Goal: Information Seeking & Learning: Learn about a topic

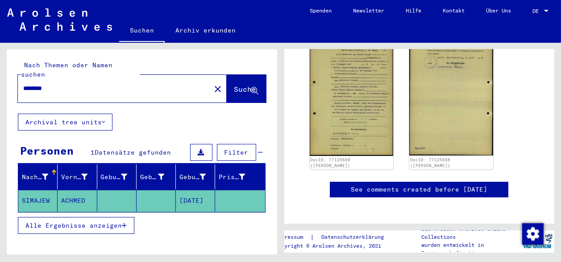
scroll to position [248, 0]
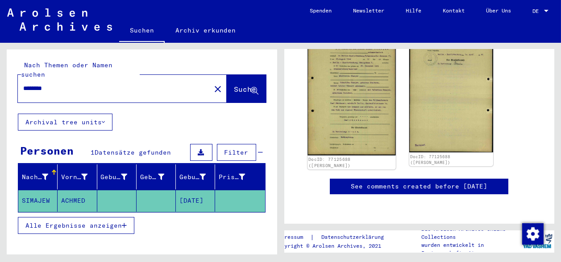
click at [342, 53] on img at bounding box center [351, 94] width 88 height 124
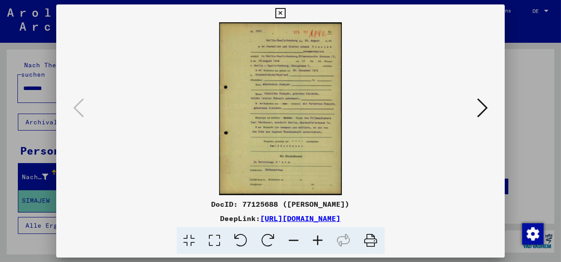
click at [319, 236] on icon at bounding box center [318, 240] width 24 height 27
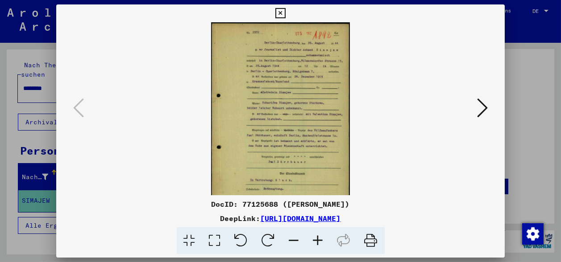
click at [319, 236] on icon at bounding box center [318, 240] width 24 height 27
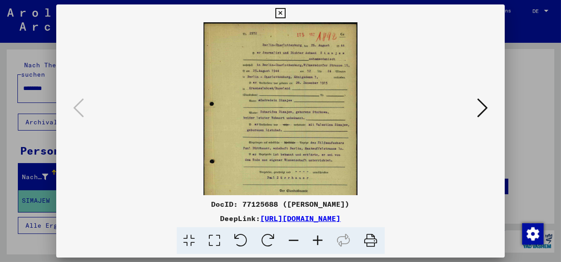
click at [319, 236] on icon at bounding box center [318, 240] width 24 height 27
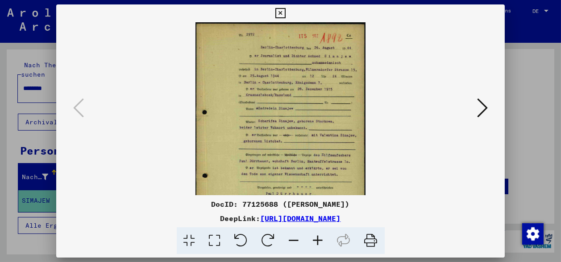
click at [319, 236] on icon at bounding box center [318, 240] width 24 height 27
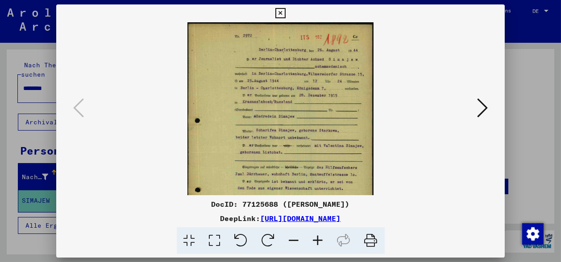
click at [319, 236] on icon at bounding box center [318, 240] width 24 height 27
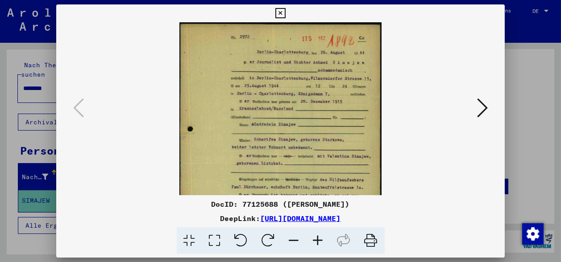
click at [319, 236] on icon at bounding box center [318, 240] width 24 height 27
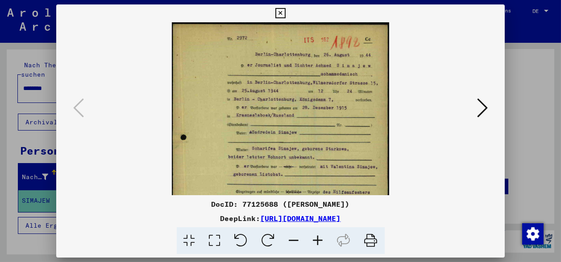
click at [319, 236] on icon at bounding box center [318, 240] width 24 height 27
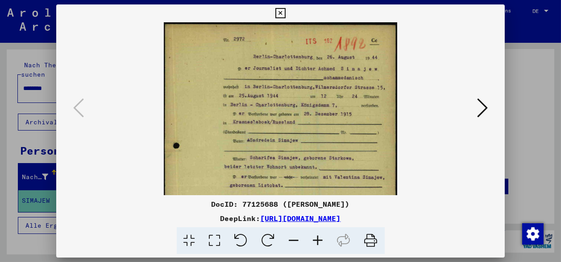
click at [319, 236] on icon at bounding box center [318, 240] width 24 height 27
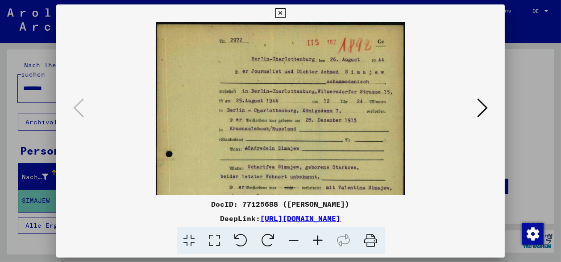
click at [319, 236] on icon at bounding box center [318, 240] width 24 height 27
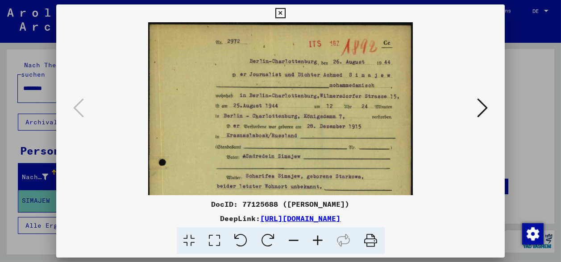
click at [319, 236] on icon at bounding box center [318, 240] width 24 height 27
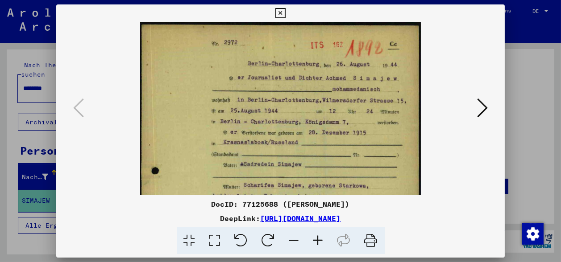
click at [319, 236] on icon at bounding box center [318, 240] width 24 height 27
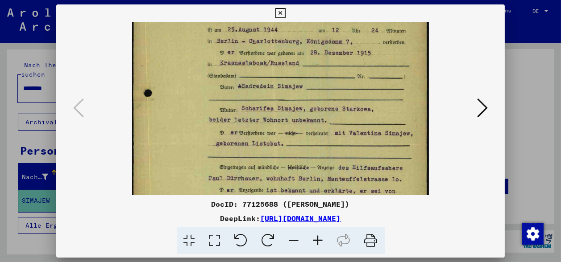
drag, startPoint x: 295, startPoint y: 172, endPoint x: 285, endPoint y: 82, distance: 90.7
click at [285, 82] on img at bounding box center [280, 145] width 297 height 418
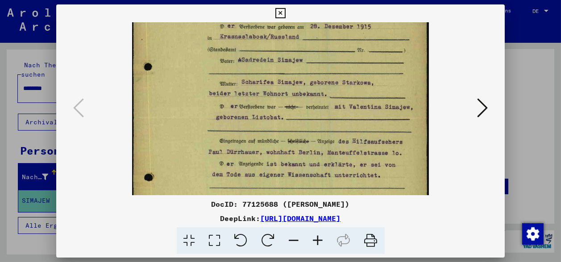
scroll to position [120, 0]
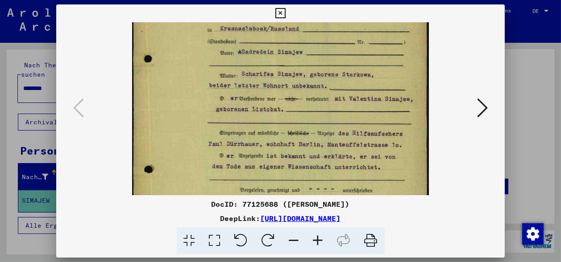
drag, startPoint x: 286, startPoint y: 140, endPoint x: 283, endPoint y: 103, distance: 38.0
click at [283, 103] on img at bounding box center [280, 111] width 297 height 418
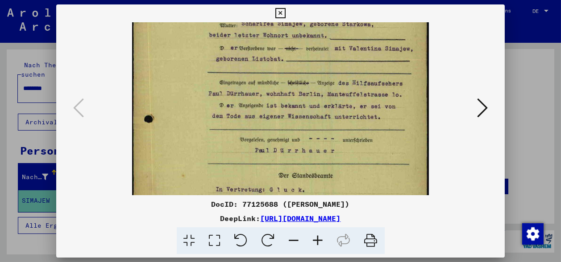
drag, startPoint x: 289, startPoint y: 124, endPoint x: 283, endPoint y: 70, distance: 54.3
click at [283, 70] on img at bounding box center [280, 60] width 297 height 418
click at [483, 106] on icon at bounding box center [482, 107] width 11 height 21
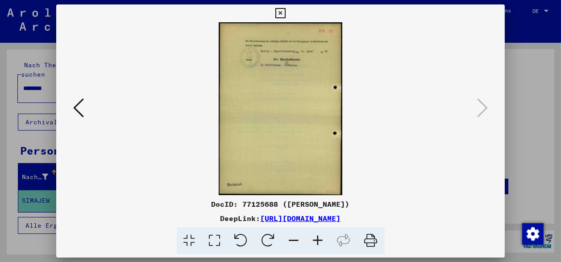
click at [285, 13] on icon at bounding box center [280, 13] width 10 height 11
